Goal: Transaction & Acquisition: Purchase product/service

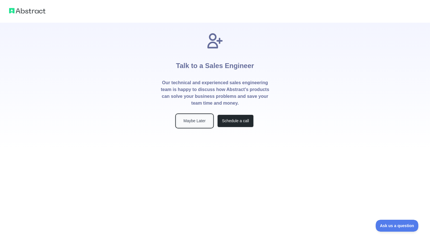
click at [199, 122] on button "Maybe Later" at bounding box center [194, 121] width 36 height 13
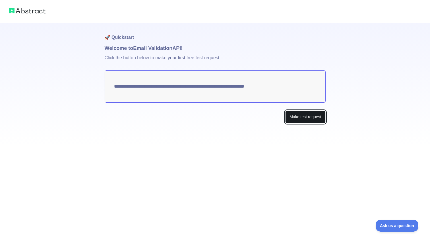
click at [299, 118] on button "Make test request" at bounding box center [305, 117] width 40 height 13
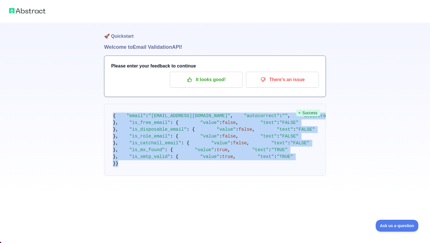
scroll to position [134, 0]
drag, startPoint x: 109, startPoint y: 114, endPoint x: 128, endPoint y: 243, distance: 130.1
click at [128, 242] on div "🚀 Quickstart Welcome to Email Validation API! Please enter your feedback to con…" at bounding box center [215, 120] width 430 height 243
copy div "{ "email" : "[EMAIL_ADDRESS][DOMAIN_NAME]" , "autocorrect" : "" , "deliverabili…"
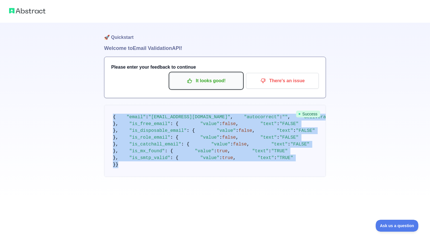
click at [209, 79] on p "It looks good!" at bounding box center [206, 81] width 64 height 10
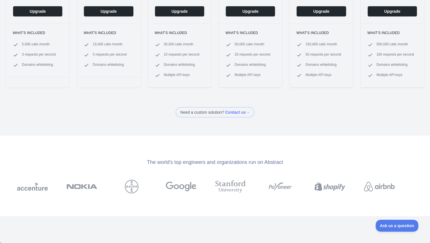
scroll to position [133, 0]
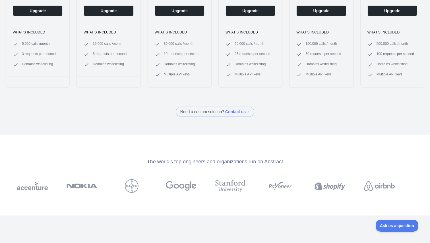
click at [306, 135] on div "The world's top engineers and organizations run on Abstract" at bounding box center [215, 175] width 430 height 81
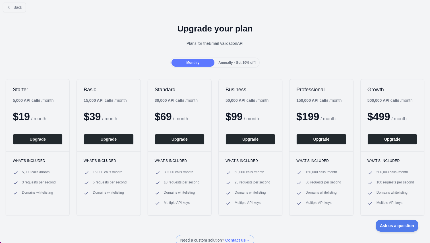
scroll to position [0, 0]
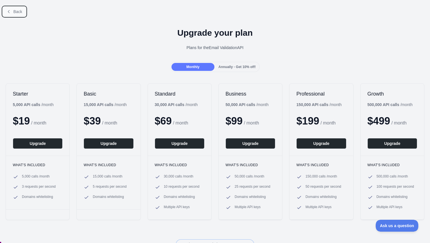
click at [24, 16] on button "Back" at bounding box center [14, 12] width 23 height 10
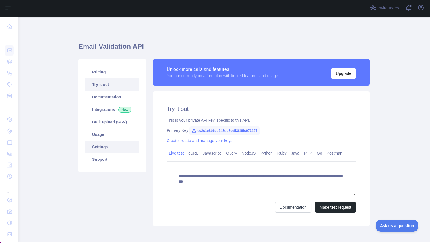
click at [122, 147] on link "Settings" at bounding box center [112, 147] width 54 height 12
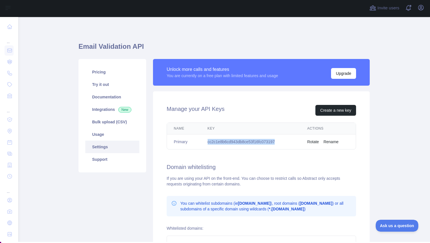
drag, startPoint x: 207, startPoint y: 141, endPoint x: 283, endPoint y: 143, distance: 76.1
click at [283, 143] on td "cc2c1e8b6cd943db8ce53f16fc073197" at bounding box center [251, 142] width 100 height 15
copy td "cc2c1e8b6cd943db8ce53f16fc073197"
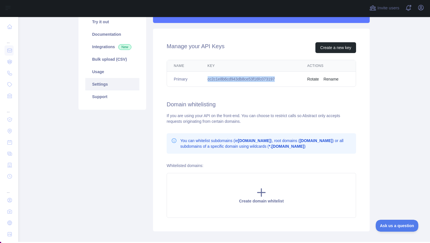
scroll to position [63, 0]
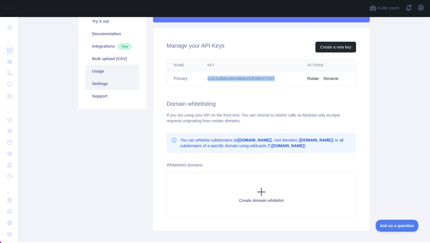
click at [114, 73] on link "Usage" at bounding box center [112, 71] width 54 height 12
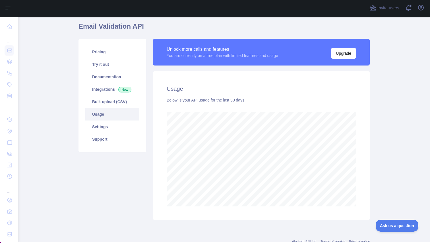
scroll to position [20, 0]
click at [94, 49] on link "Pricing" at bounding box center [112, 52] width 54 height 12
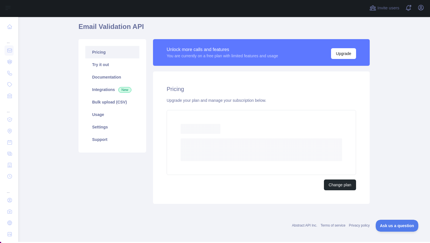
scroll to position [8, 0]
